Goal: Communication & Community: Answer question/provide support

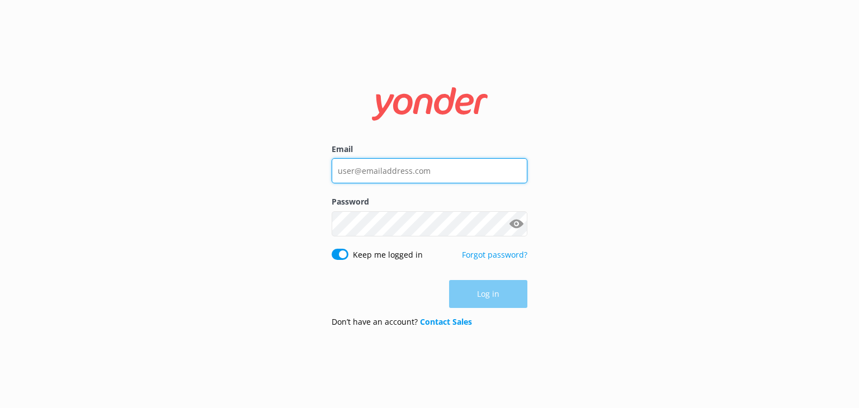
click at [379, 175] on input "Email" at bounding box center [430, 170] width 196 height 25
type input "[EMAIL_ADDRESS][DOMAIN_NAME]"
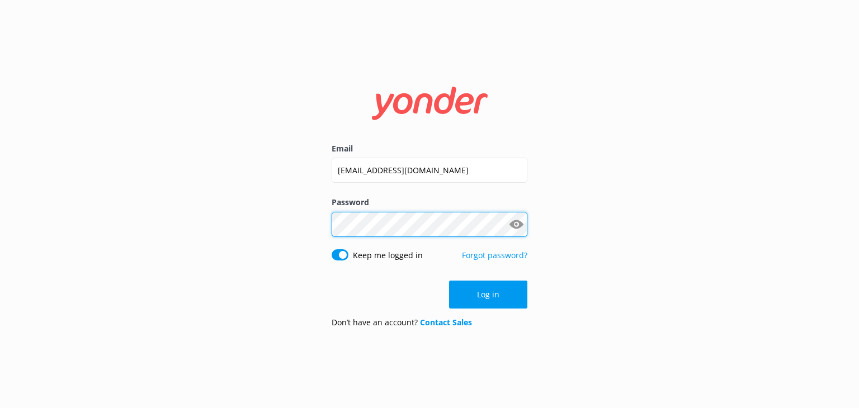
click button "Log in" at bounding box center [488, 295] width 78 height 28
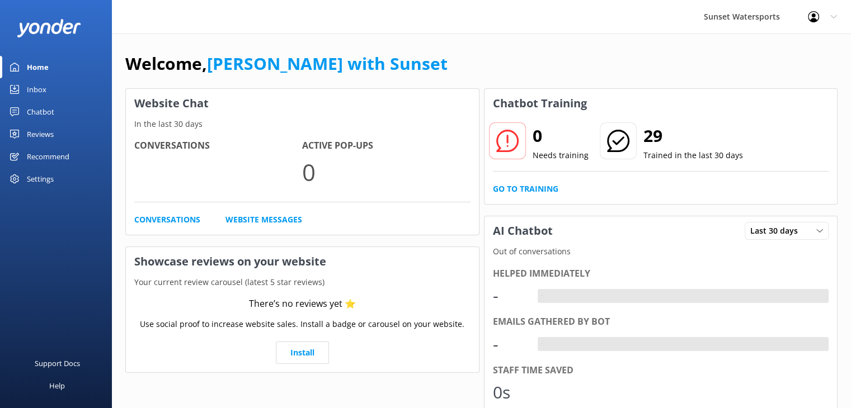
click at [36, 91] on div "Inbox" at bounding box center [37, 89] width 20 height 22
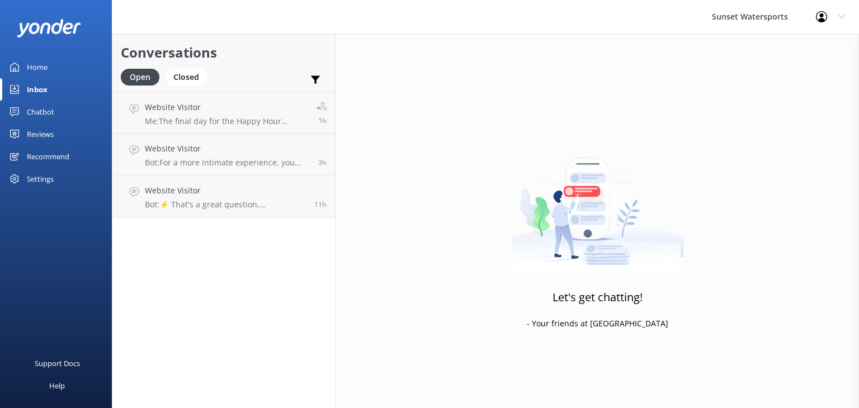
click at [42, 109] on div "Chatbot" at bounding box center [40, 112] width 27 height 22
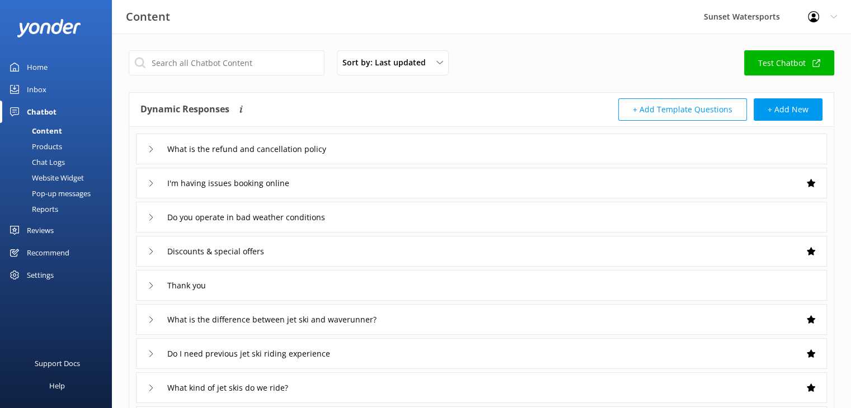
click at [41, 87] on div "Inbox" at bounding box center [37, 89] width 20 height 22
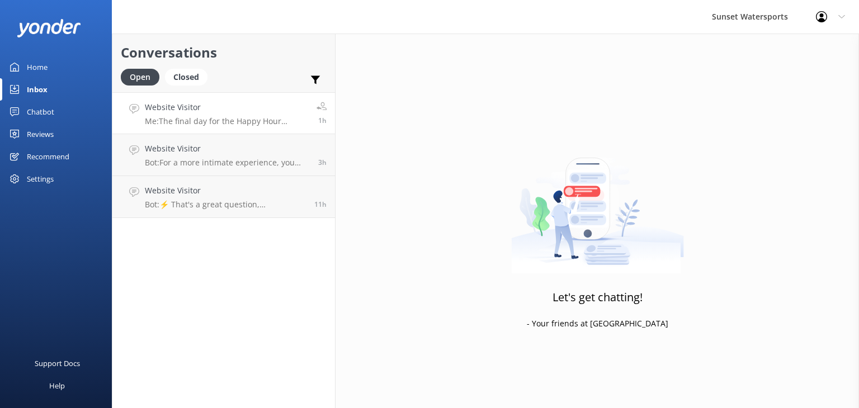
click at [196, 110] on h4 "Website Visitor" at bounding box center [226, 107] width 163 height 12
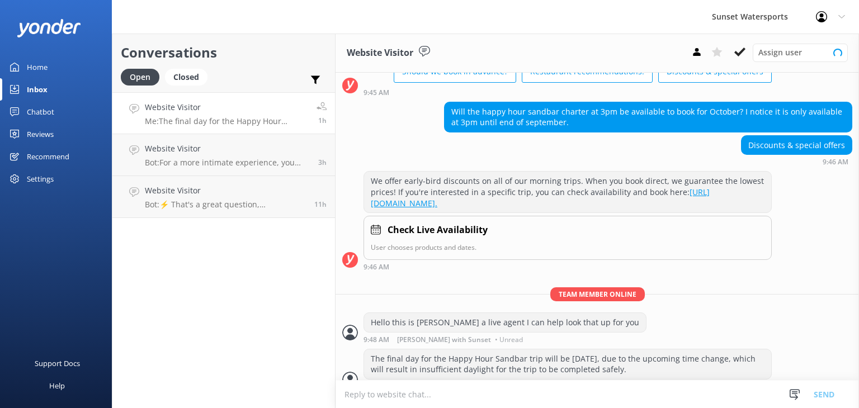
scroll to position [86, 0]
